Goal: Information Seeking & Learning: Learn about a topic

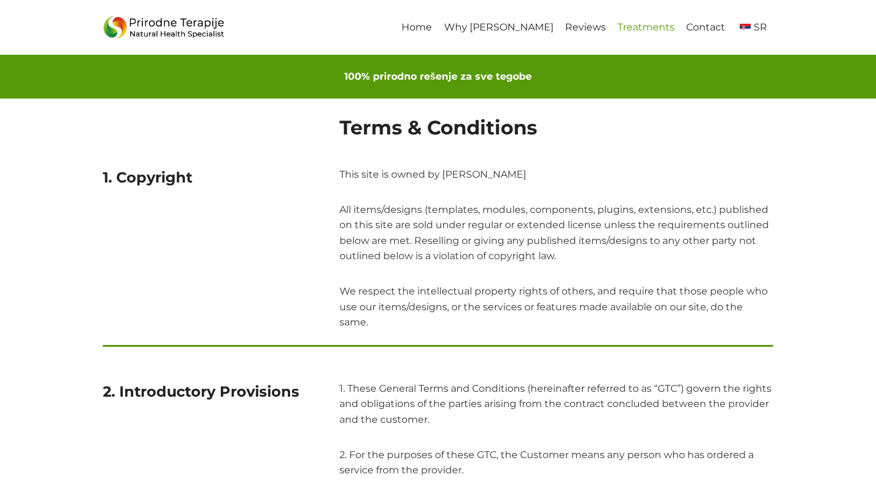
click at [659, 24] on link "Treatments" at bounding box center [645, 27] width 69 height 27
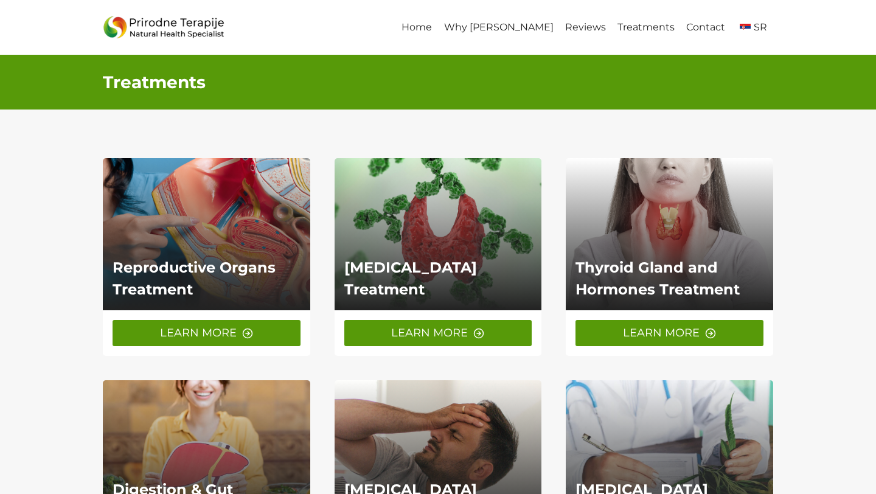
click at [231, 322] on link "LEARN MORE" at bounding box center [207, 333] width 188 height 26
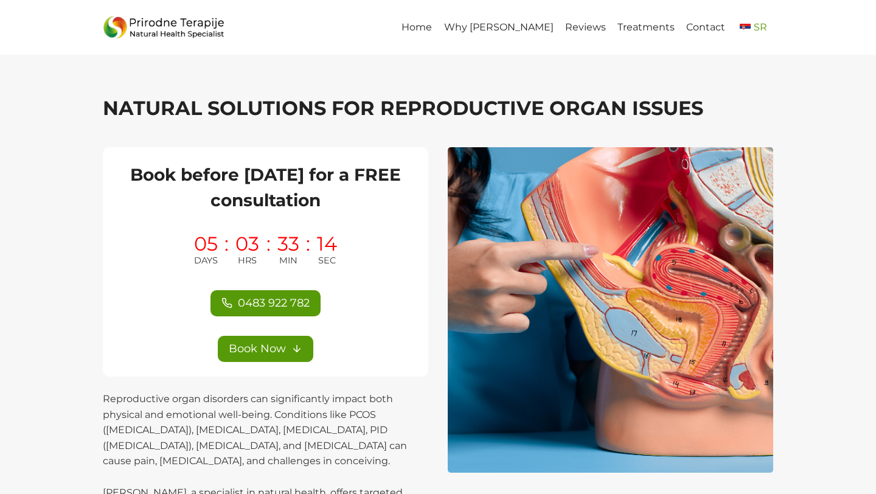
click at [753, 26] on span "SR" at bounding box center [751, 27] width 30 height 12
